Goal: Task Accomplishment & Management: Use online tool/utility

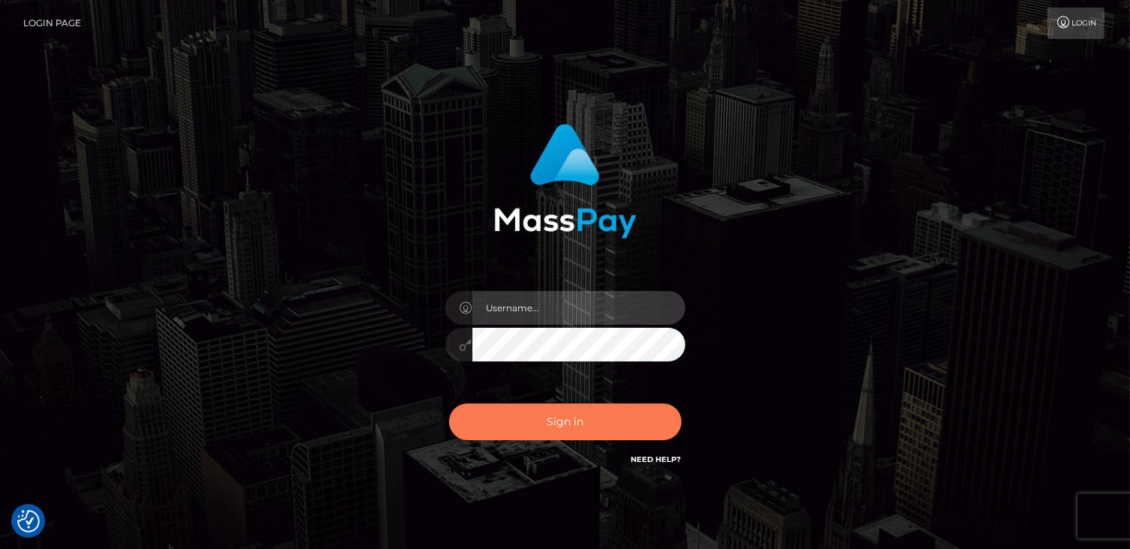
type input "catalinad"
click at [570, 409] on button "Sign in" at bounding box center [565, 422] width 233 height 37
type input "catalinad"
click at [600, 439] on button "Sign in" at bounding box center [565, 422] width 233 height 37
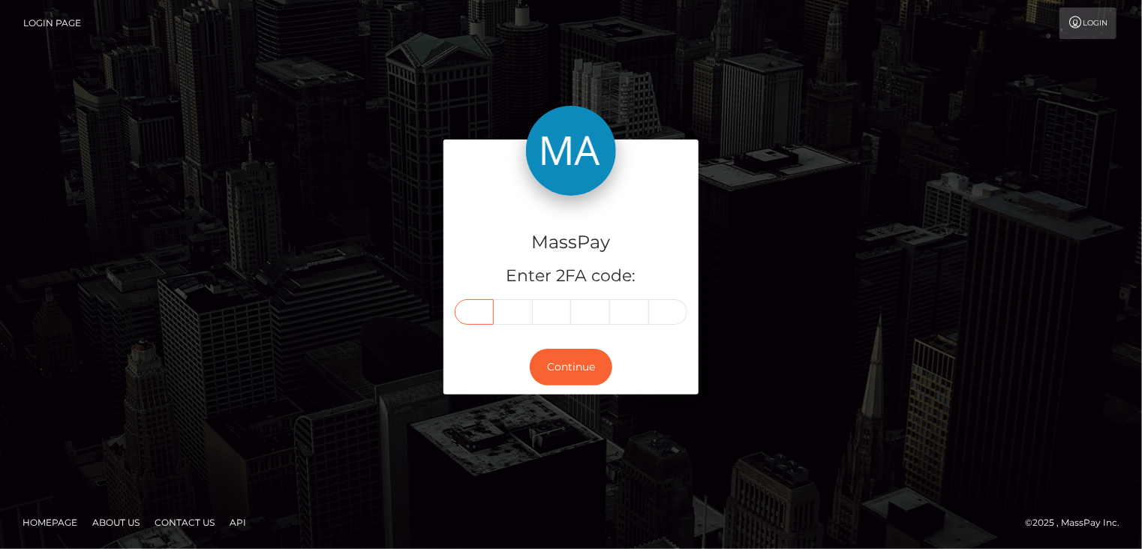
click at [471, 316] on input "text" at bounding box center [474, 312] width 39 height 26
type input "8"
type input "6"
type input "9"
type input "8"
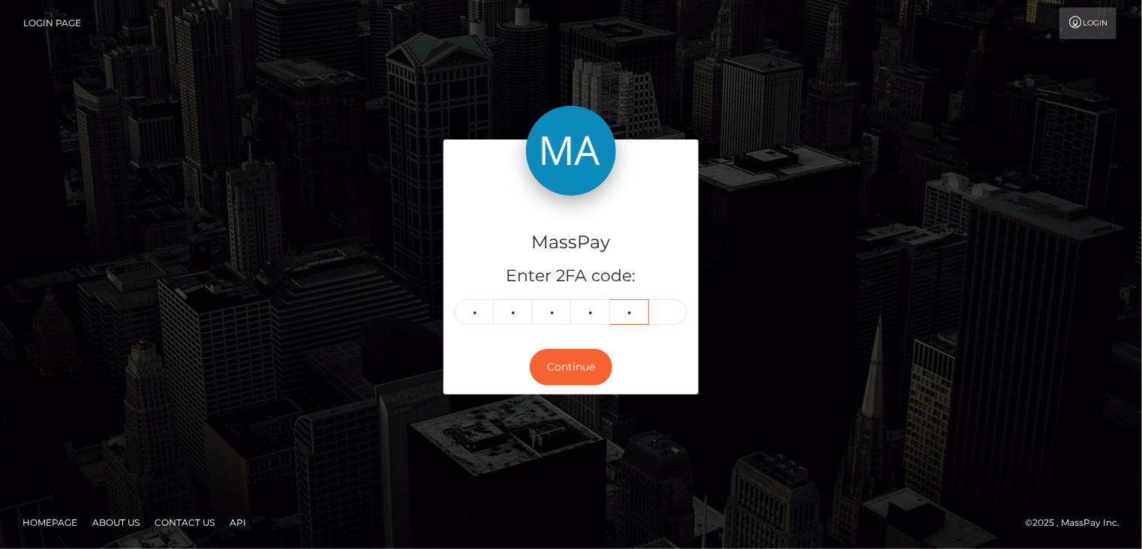
type input "8"
type input "1"
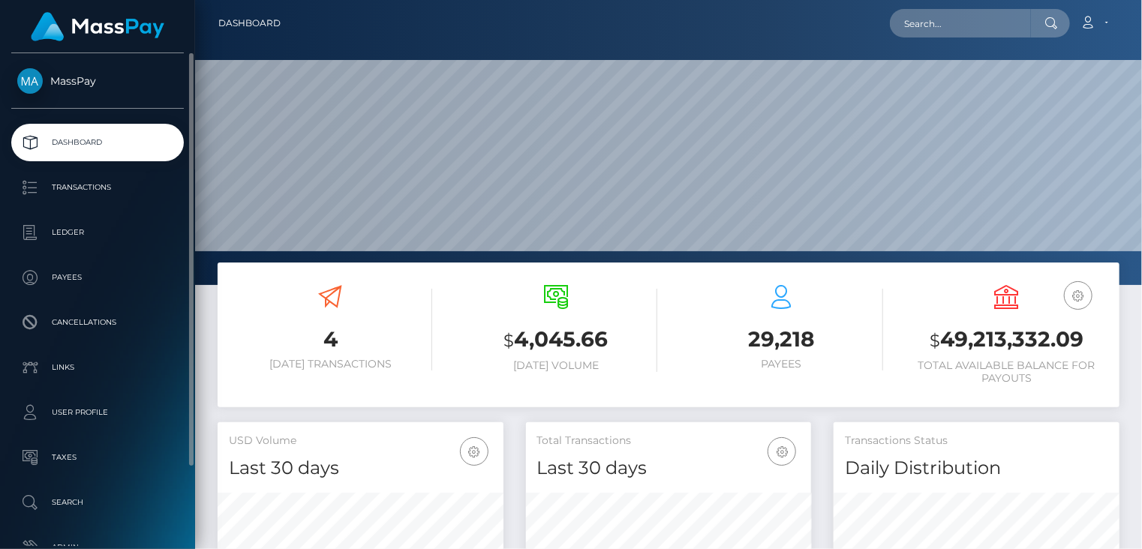
scroll to position [266, 285]
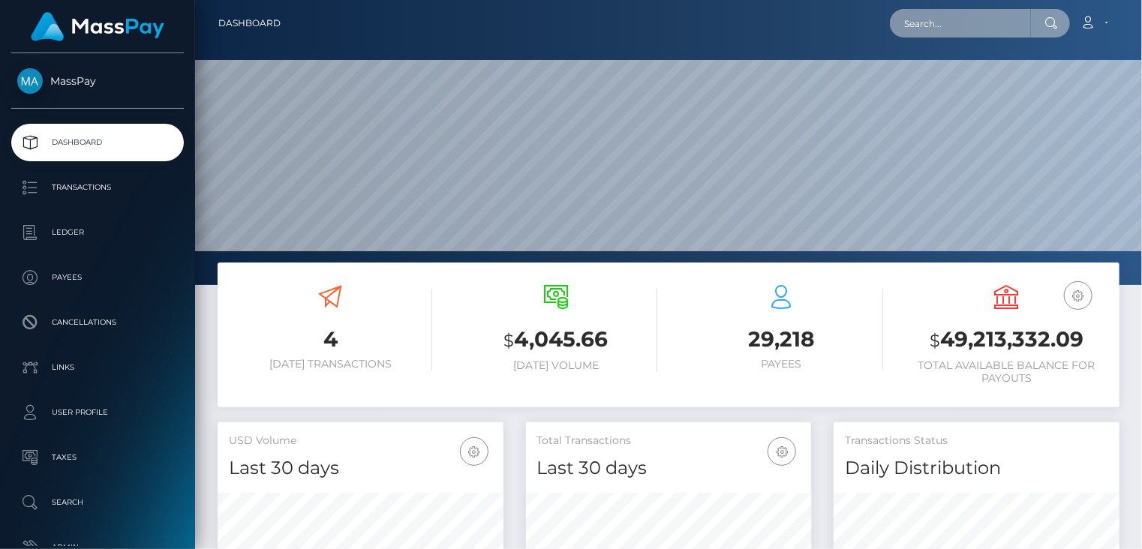
paste input "pout_PZ2hqN7fovrMi"
type input "pout_PZ2hqN7fovrMi"
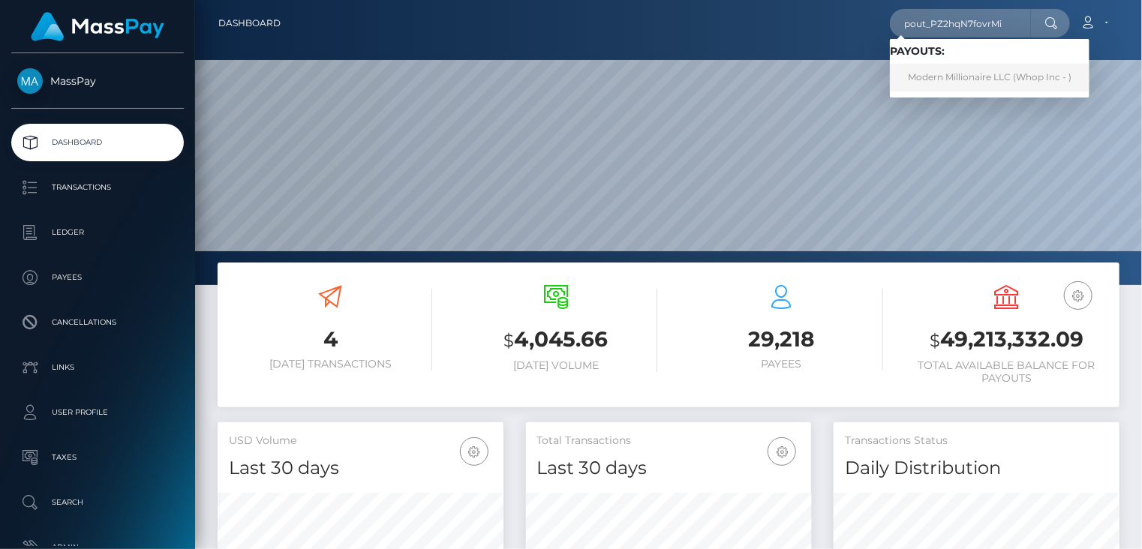
click at [939, 80] on link "Modern Millionaire LLC (Whop Inc - )" at bounding box center [990, 78] width 200 height 28
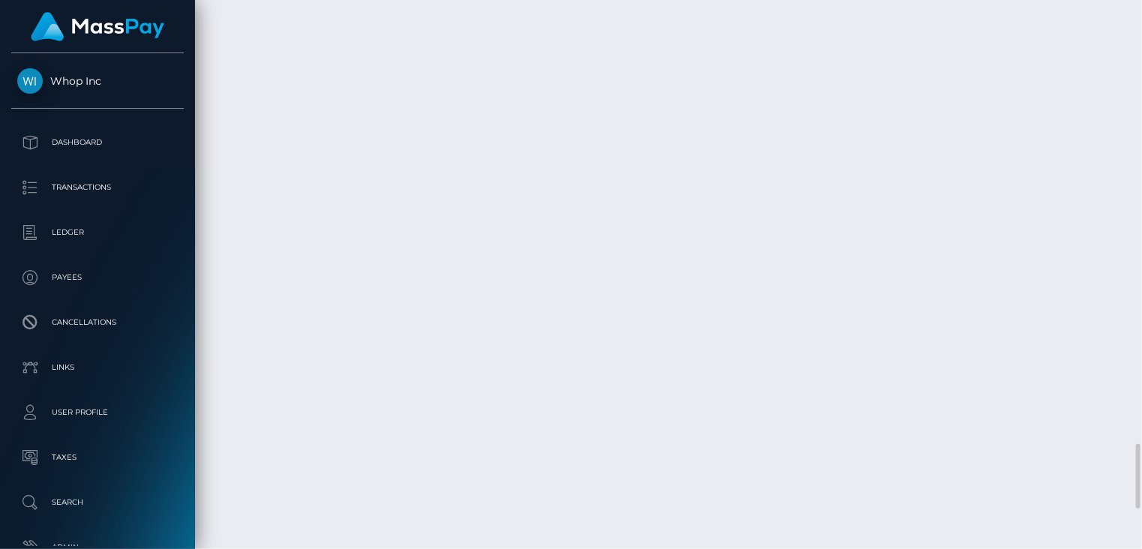
scroll to position [4093, 0]
click at [1081, 392] on body "Whop Inc Dashboard Transactions Ledger Payees" at bounding box center [571, 274] width 1142 height 549
drag, startPoint x: 1072, startPoint y: 386, endPoint x: 1085, endPoint y: 388, distance: 12.8
click at [1085, 388] on div "Force status update" at bounding box center [1051, 375] width 110 height 28
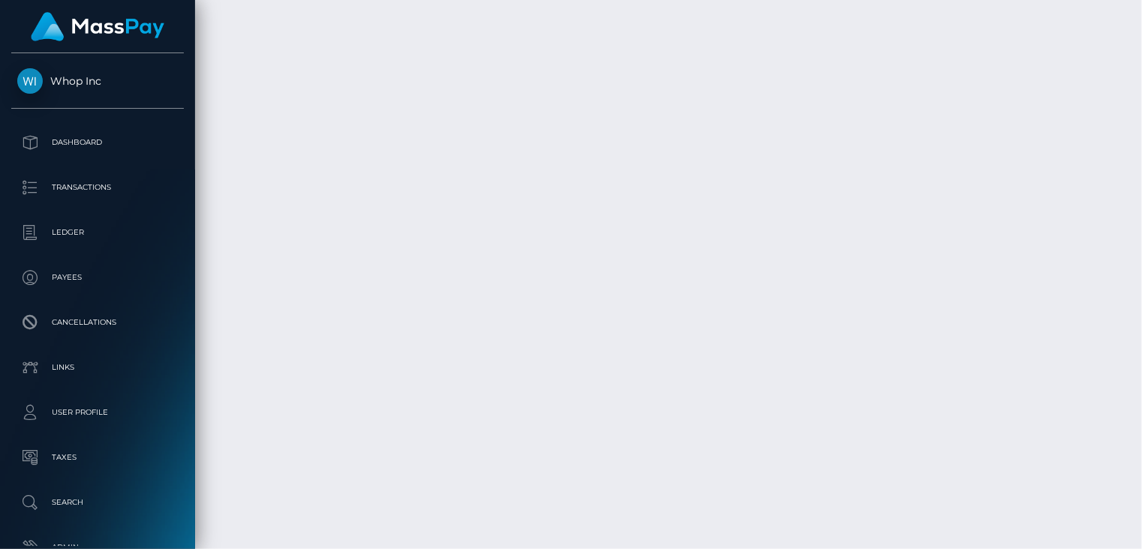
click at [1083, 392] on div "Force status update" at bounding box center [1051, 375] width 110 height 38
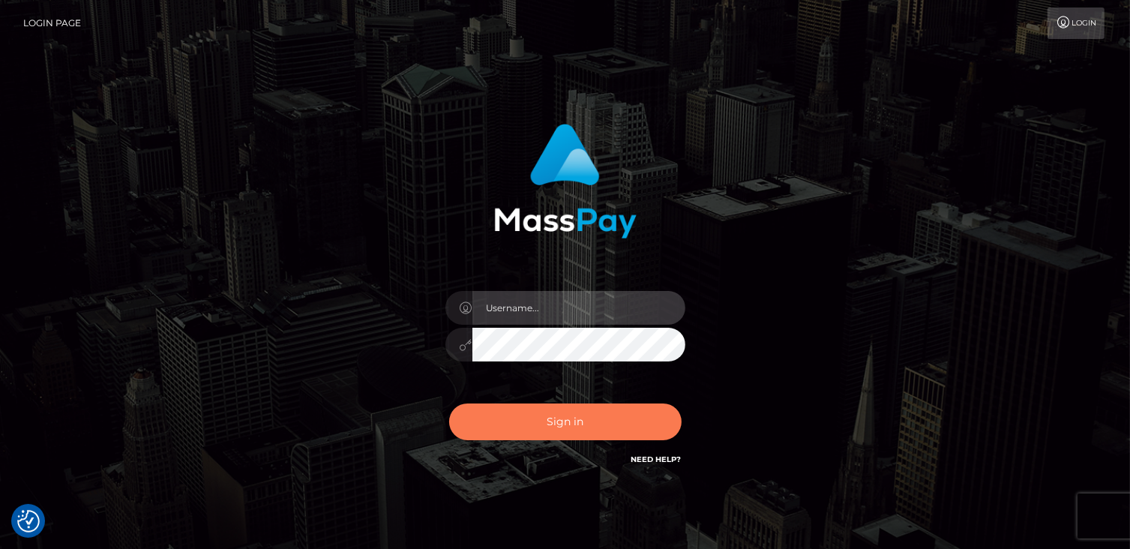
type input "catalinad"
click at [537, 415] on button "Sign in" at bounding box center [565, 422] width 233 height 37
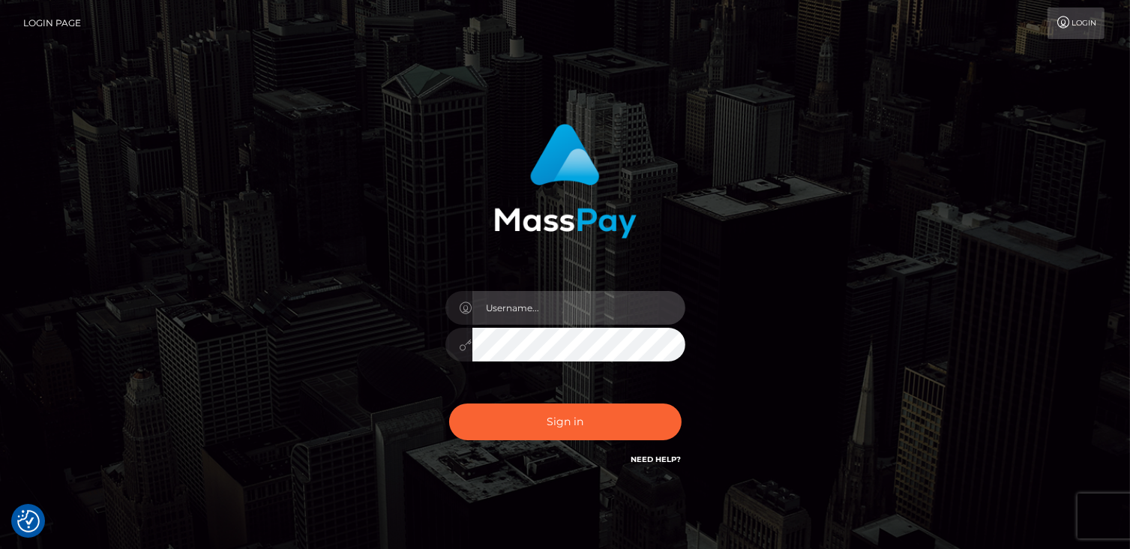
type input "catalinad"
click at [578, 401] on div "Sign in Need Help?" at bounding box center [565, 428] width 263 height 67
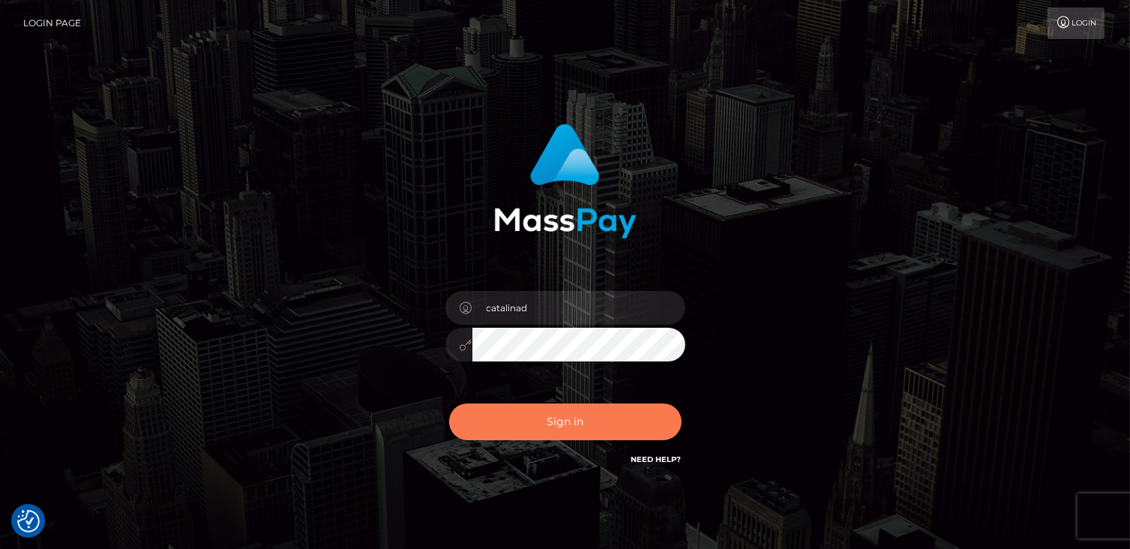
click at [568, 419] on button "Sign in" at bounding box center [565, 422] width 233 height 37
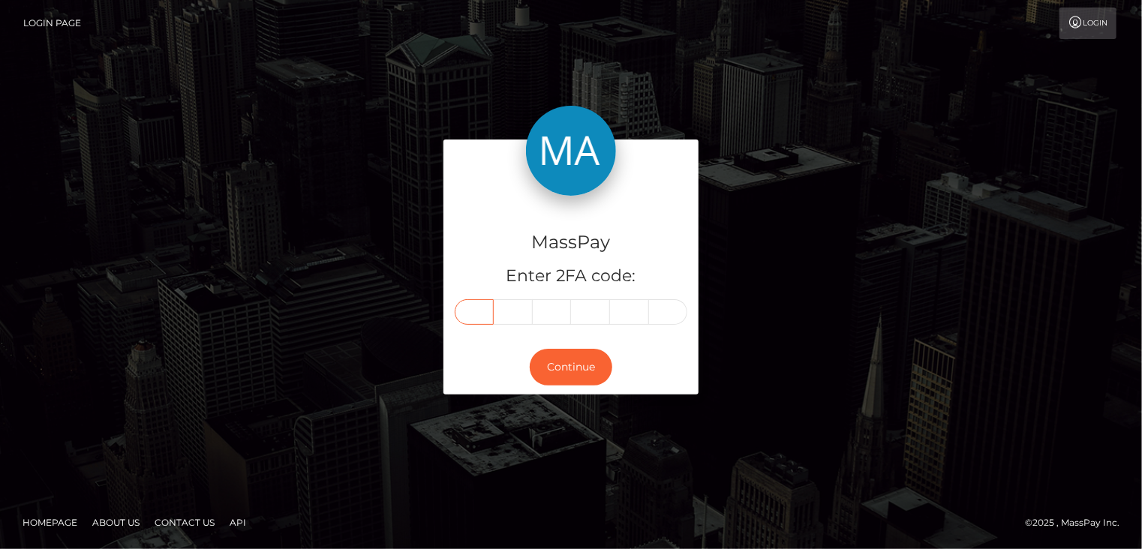
click at [482, 305] on input "text" at bounding box center [474, 312] width 39 height 26
type input "5"
type input "1"
type input "6"
type input "8"
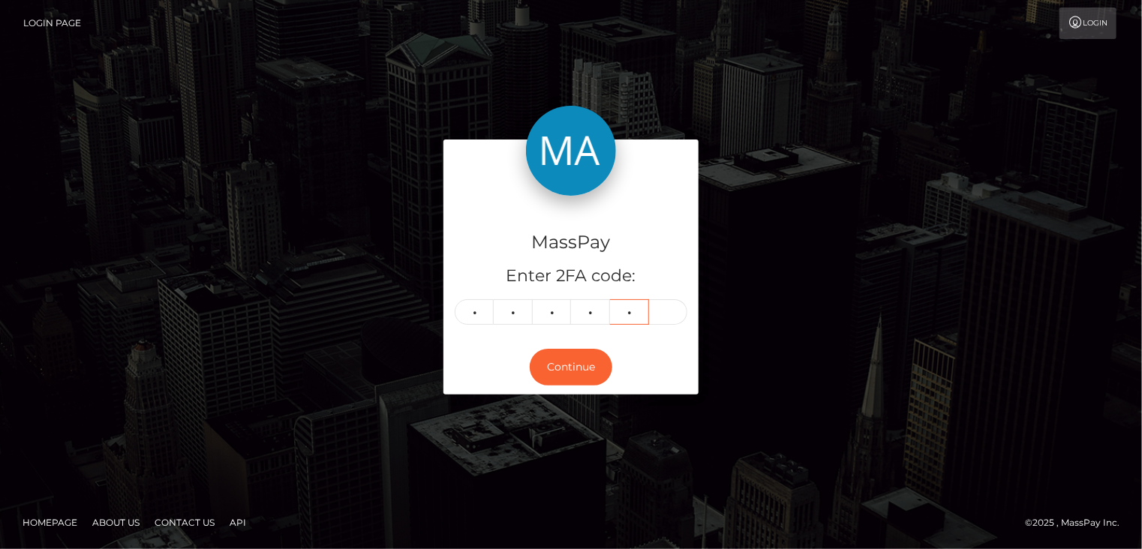
type input "8"
type input "1"
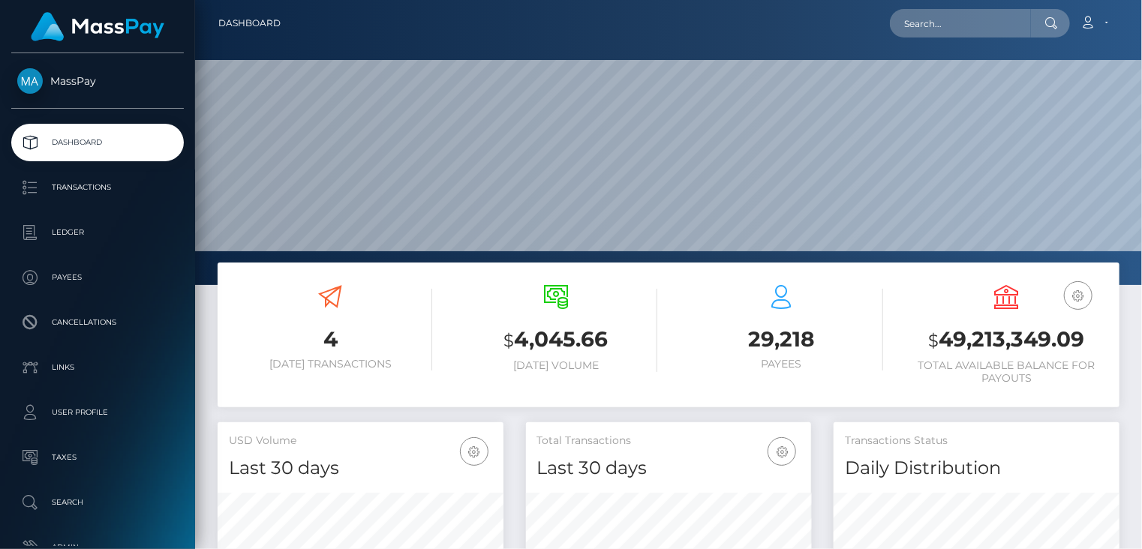
scroll to position [266, 285]
paste input "poact_cBcunQbHTDtN"
type input "poact_cBcunQbHTDtN"
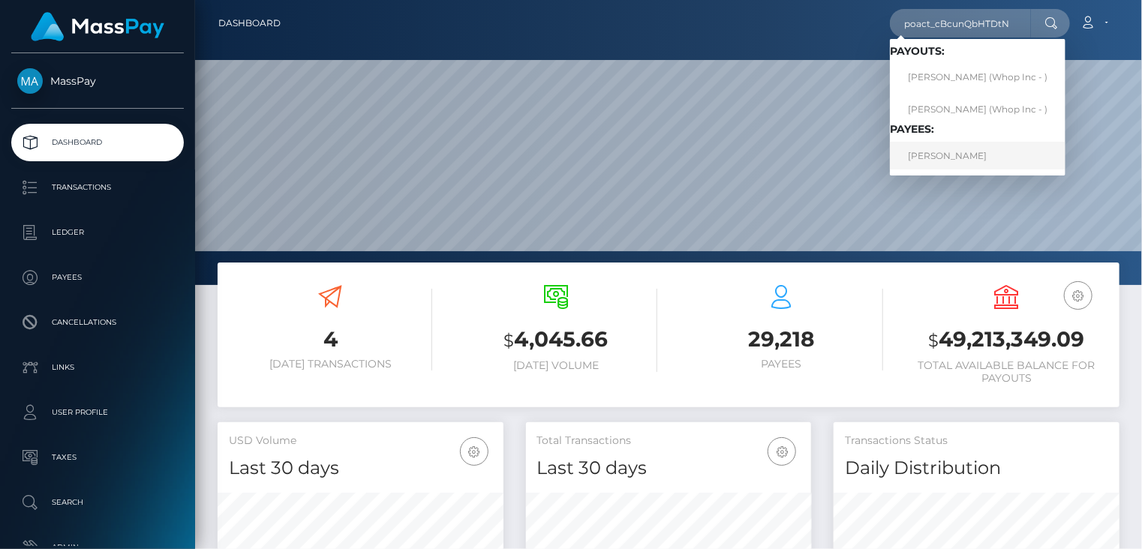
click at [1016, 158] on link "MOHD MONIS KHAN" at bounding box center [978, 156] width 176 height 28
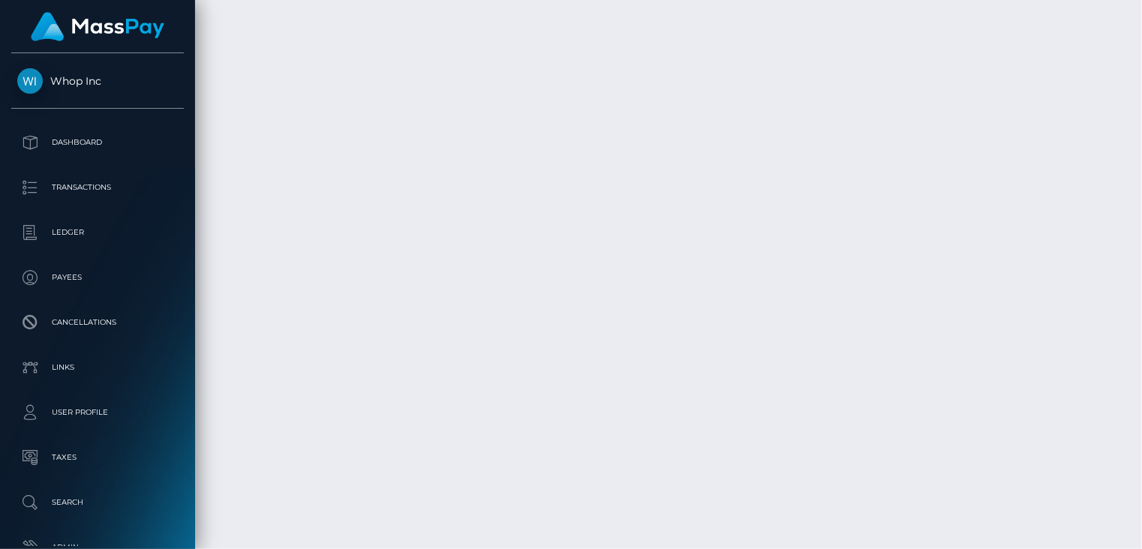
scroll to position [3365, 0]
